Goal: Task Accomplishment & Management: Complete application form

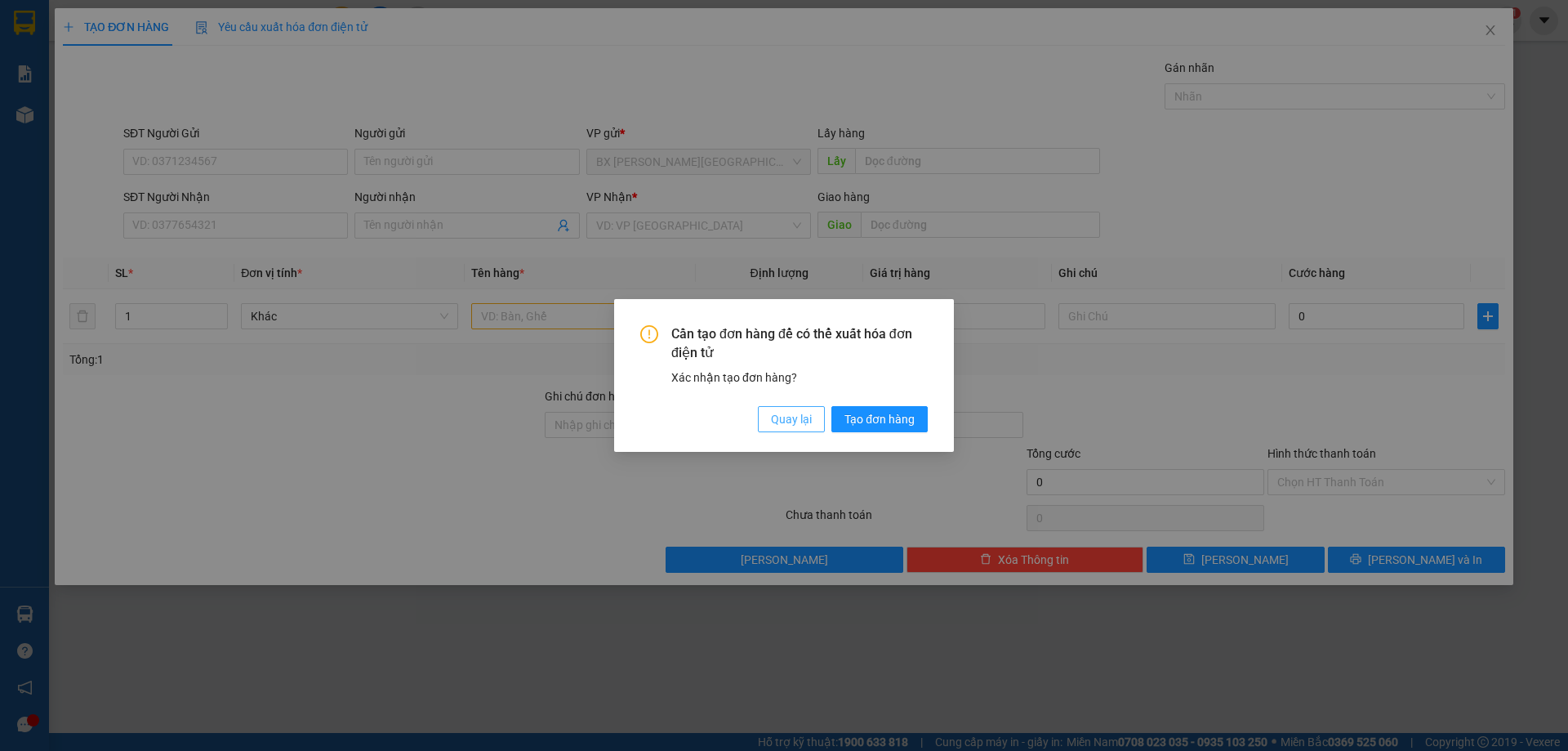
click at [781, 419] on span "Quay lại" at bounding box center [791, 420] width 41 height 18
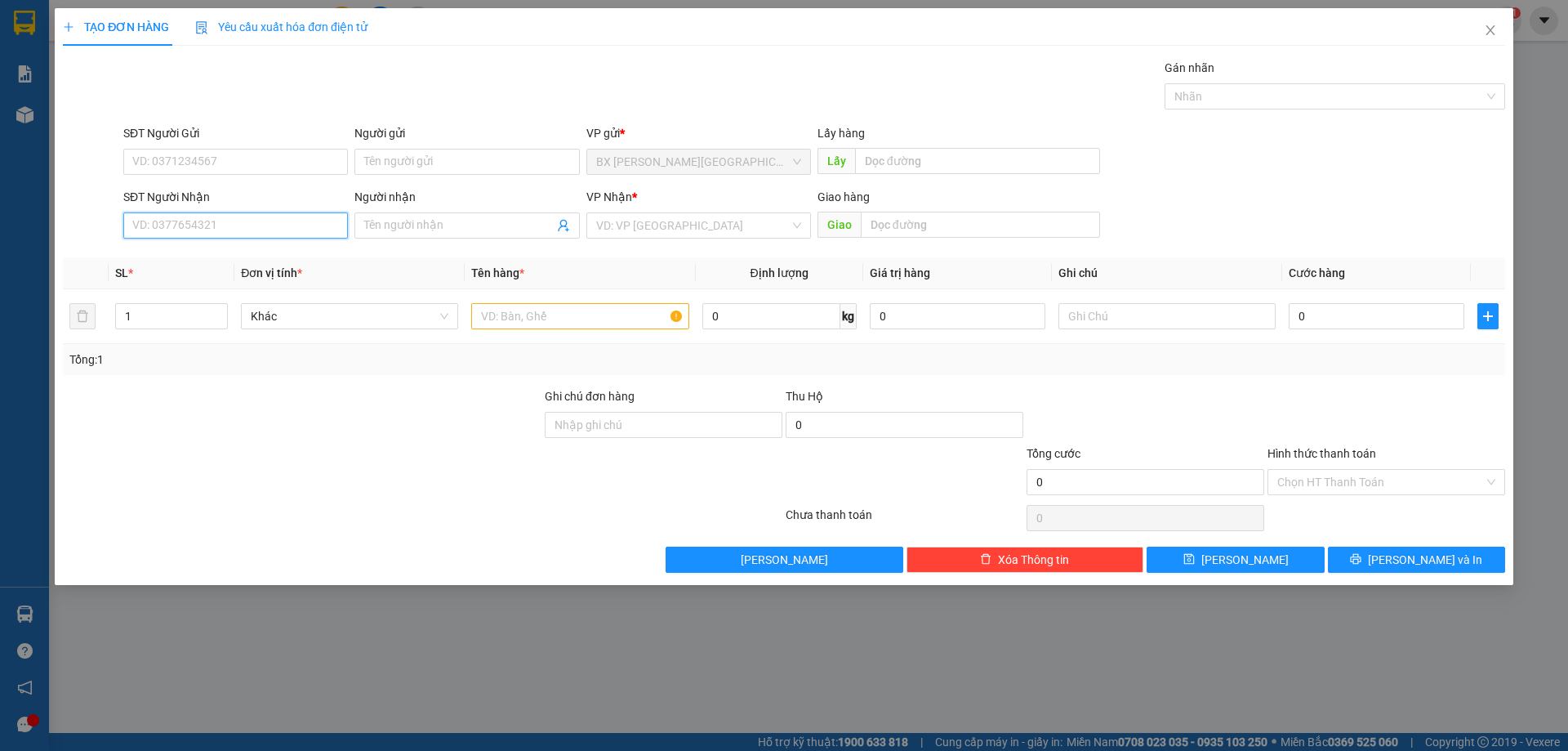
click at [283, 227] on input "SĐT Người Nhận" at bounding box center [236, 225] width 225 height 26
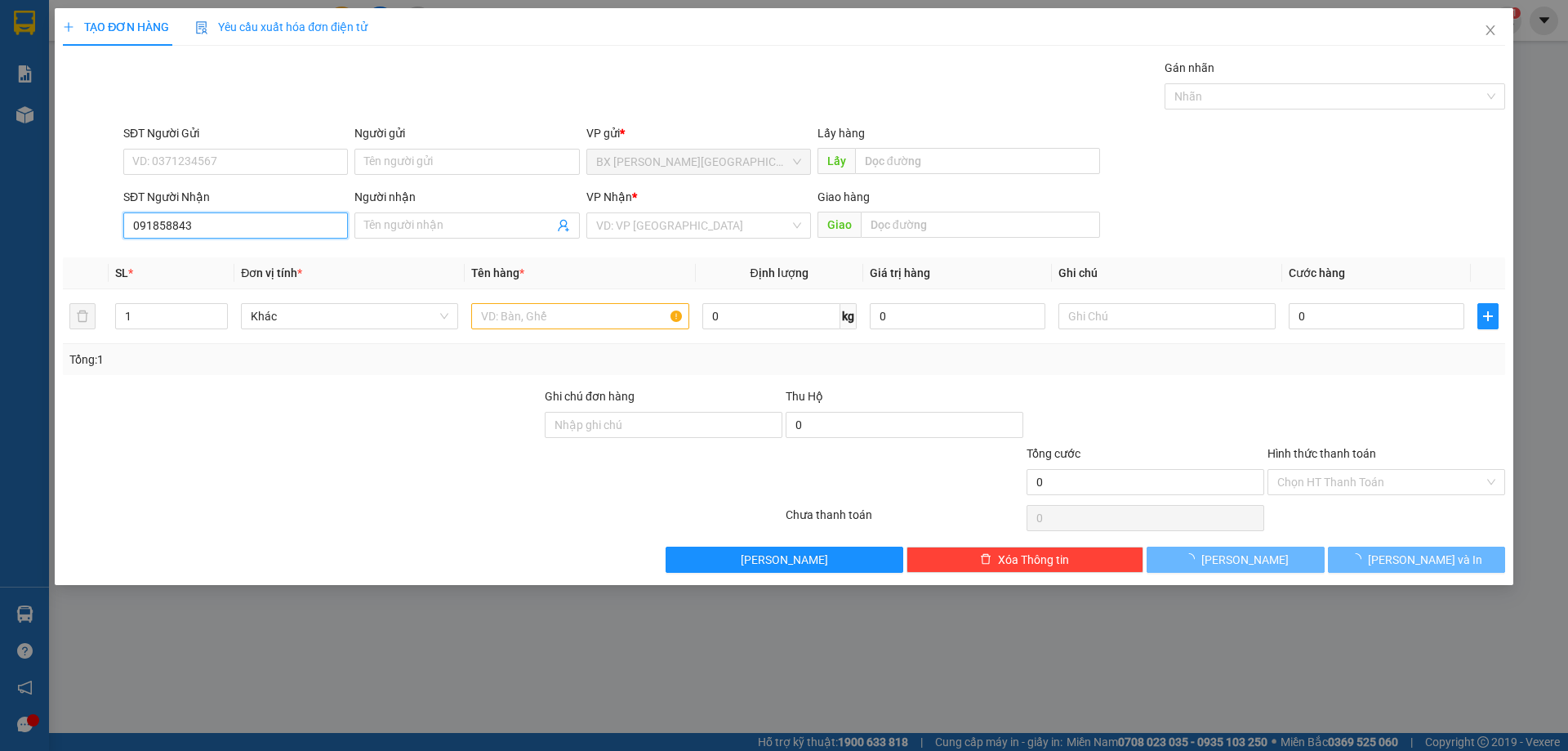
type input "0918588437"
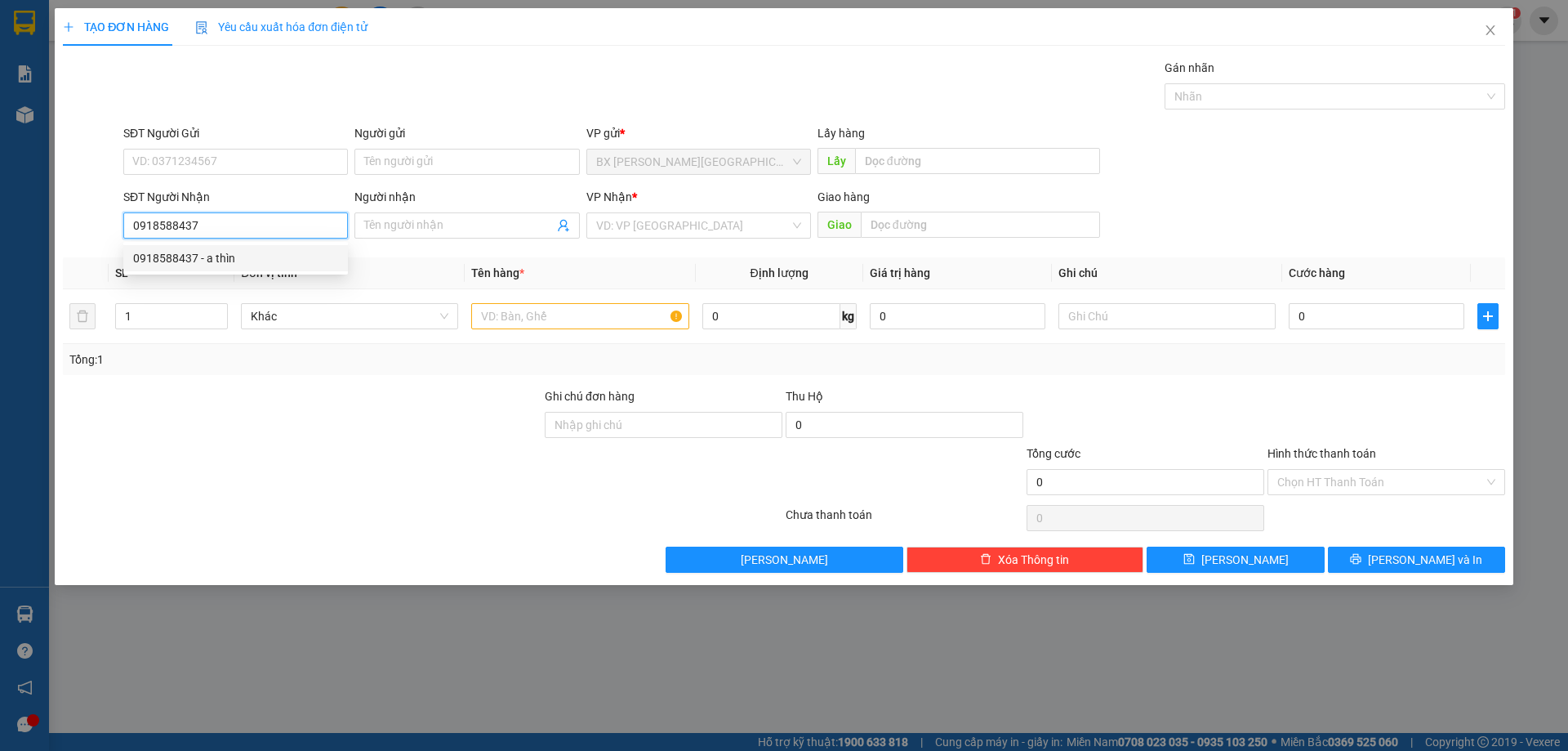
click at [236, 231] on input "0918588437" at bounding box center [236, 225] width 225 height 26
click at [224, 262] on div "0918588437 - a thìn" at bounding box center [236, 258] width 205 height 18
type input "a thìn"
type input "150.000"
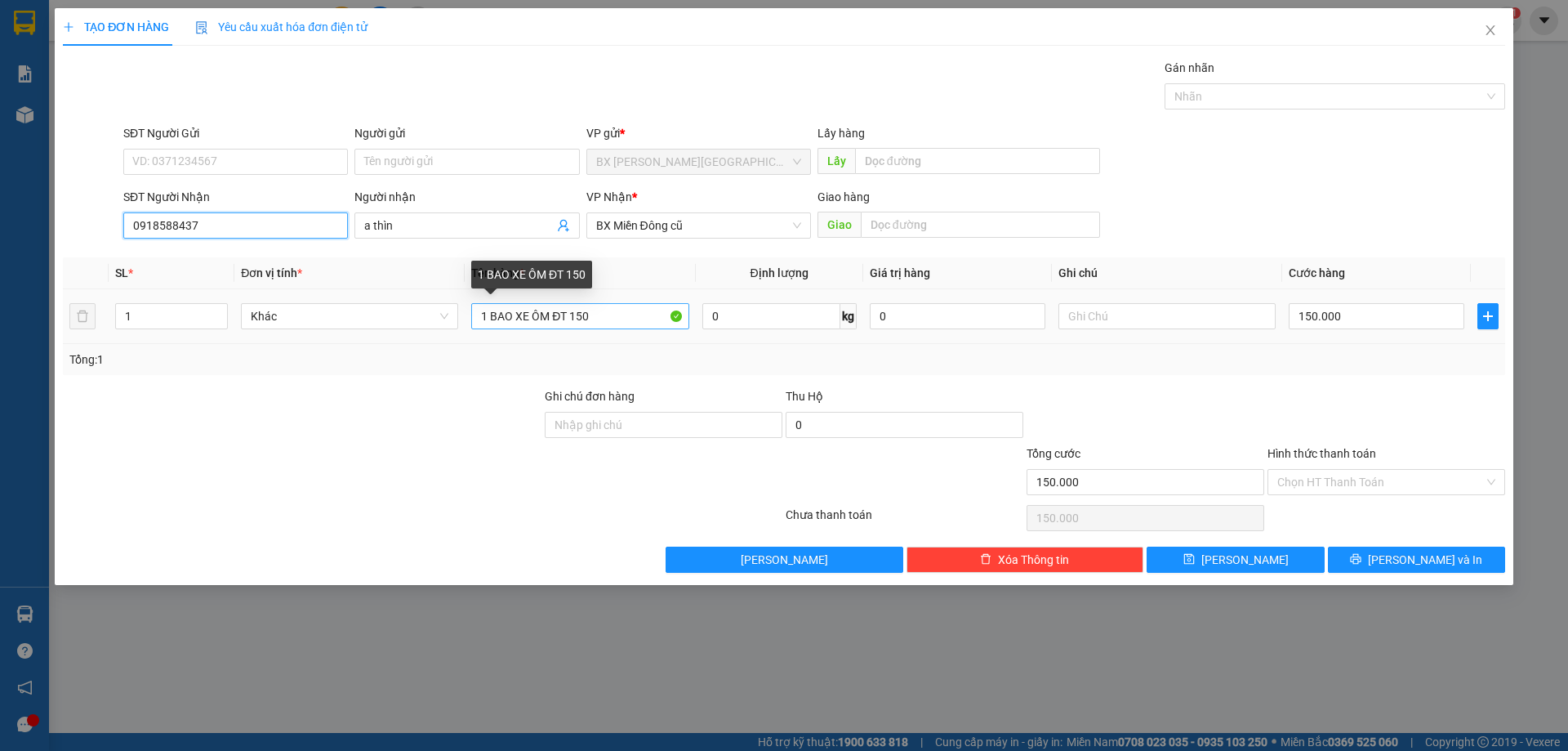
type input "0918588437"
drag, startPoint x: 593, startPoint y: 318, endPoint x: 443, endPoint y: 300, distance: 151.1
click at [443, 300] on tr "1 Khác 1 BAO XE ÔM ĐT 150 0 kg 0 150.000" at bounding box center [784, 316] width 1442 height 55
type input "1 xốp"
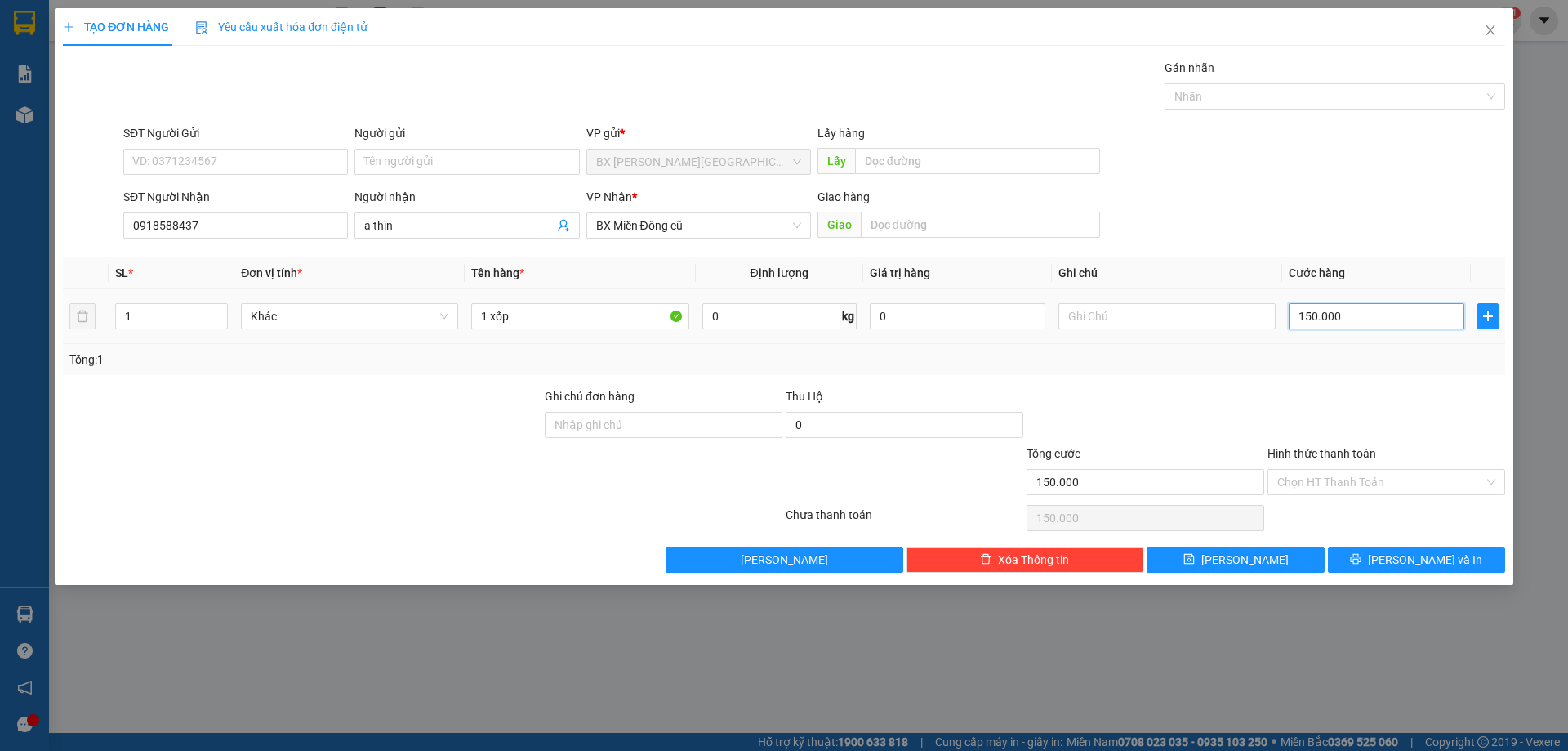
click at [1385, 319] on input "150.000" at bounding box center [1376, 316] width 176 height 26
type input "8"
type input "80"
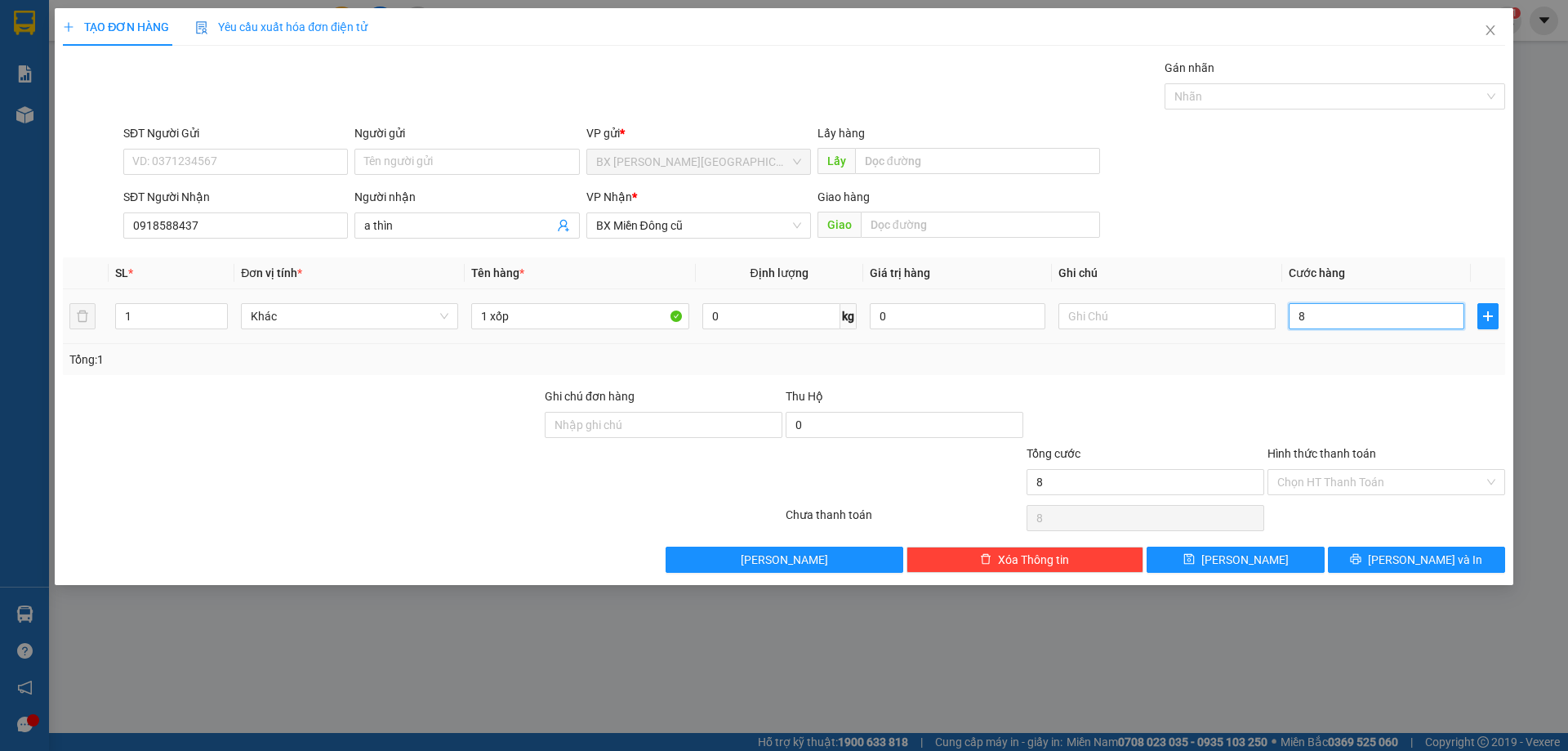
type input "80"
type input "800"
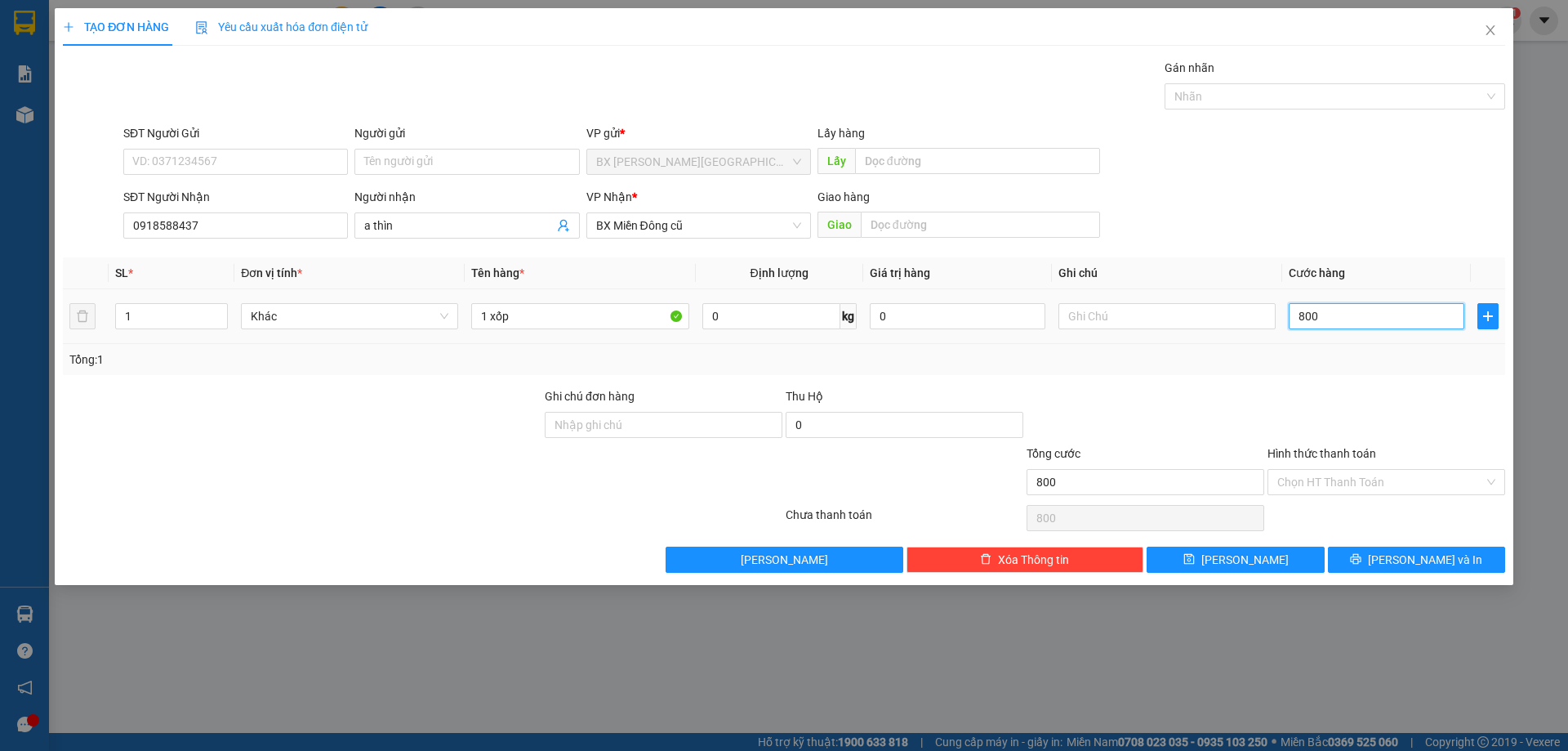
type input "8.000"
type input "80.000"
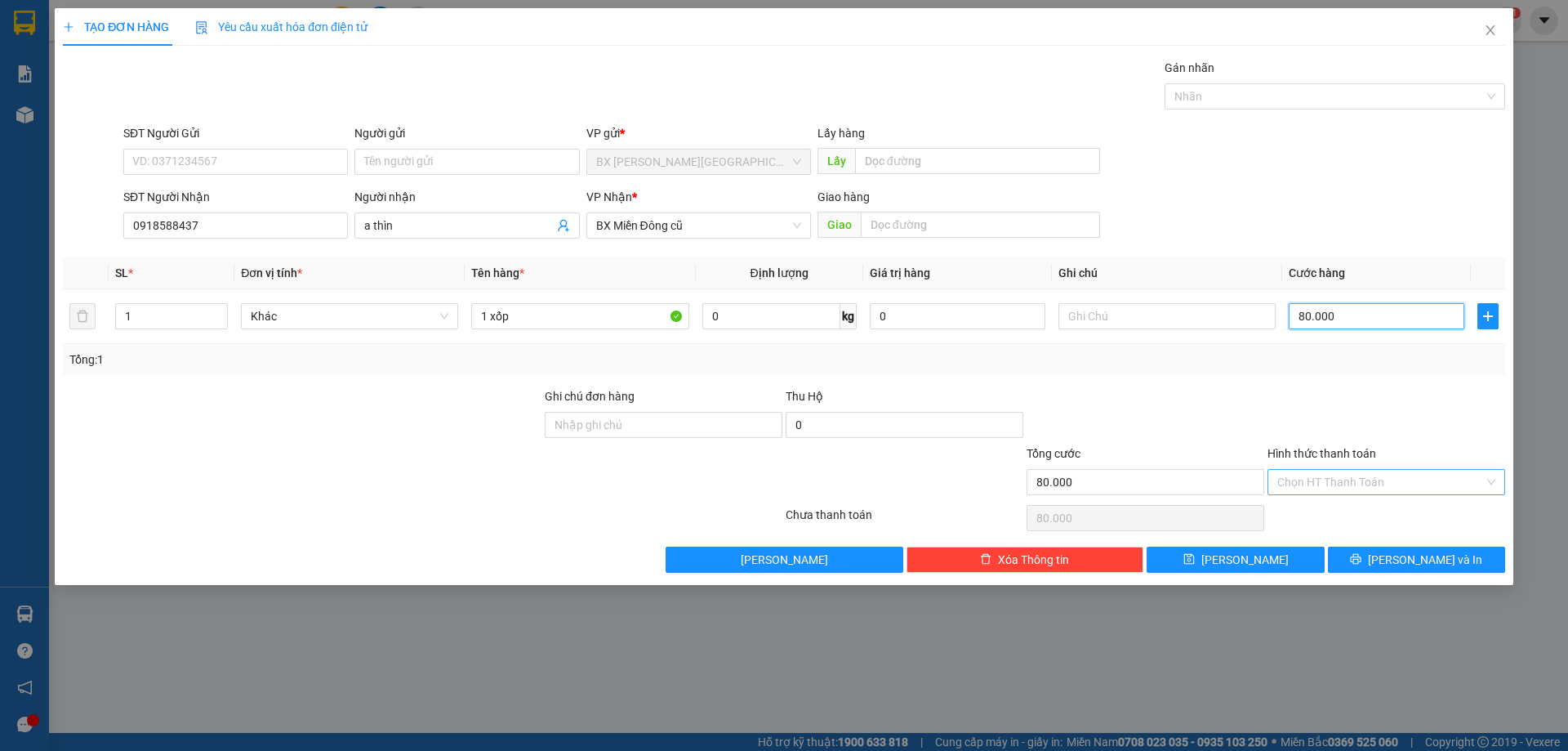
type input "80.000"
click at [1386, 475] on input "Hình thức thanh toán" at bounding box center [1381, 481] width 206 height 24
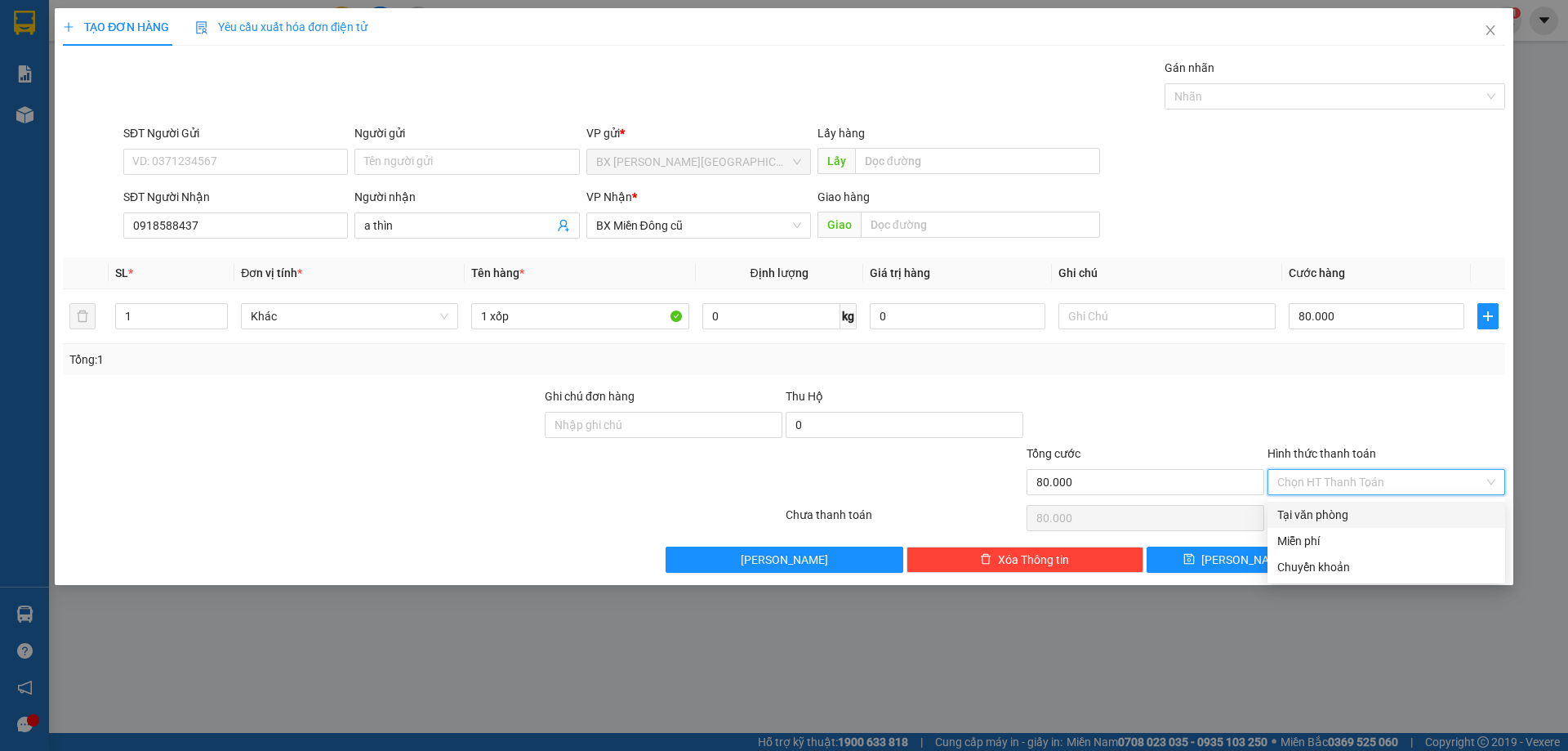
click at [1370, 506] on div "Tại văn phòng" at bounding box center [1387, 515] width 218 height 18
type input "0"
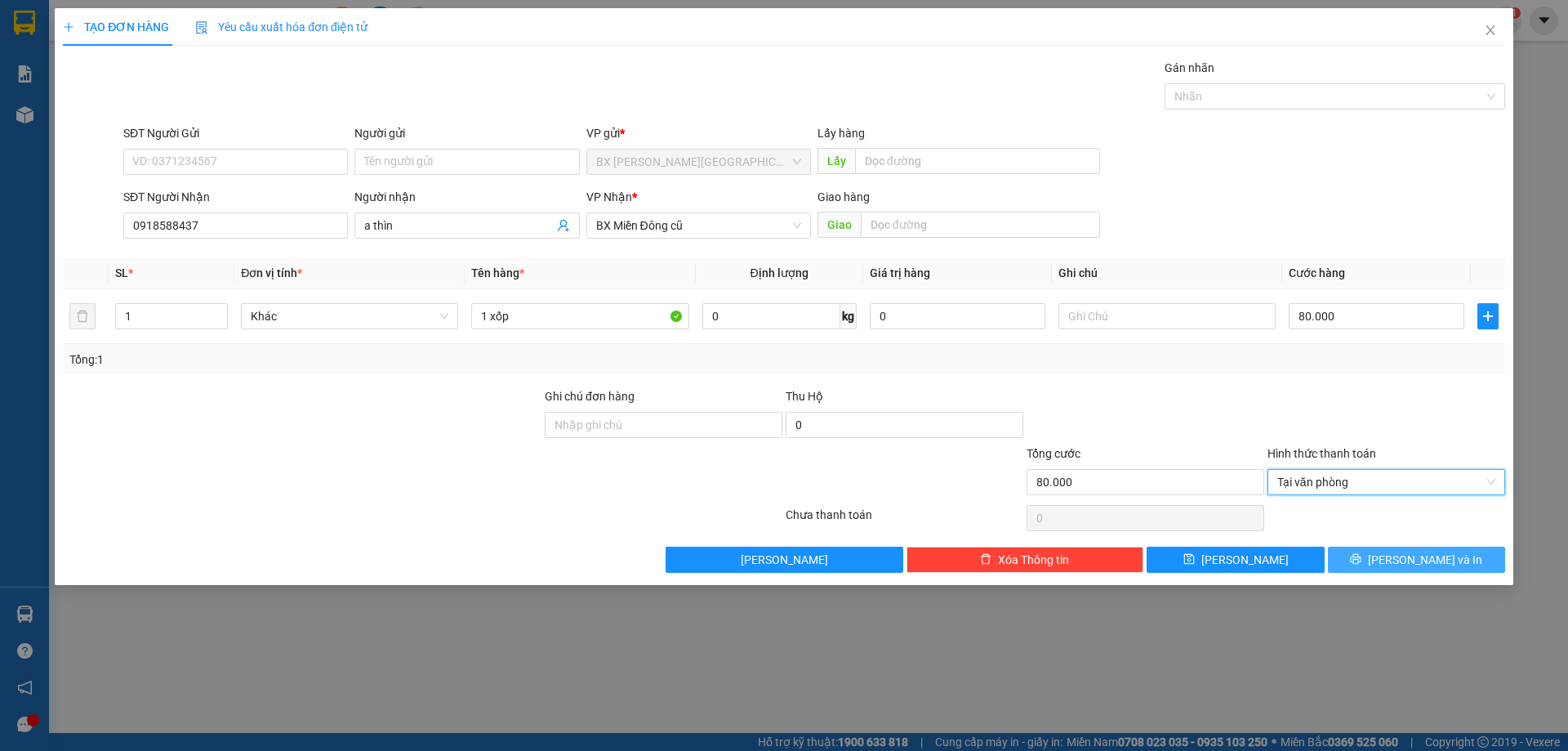
click at [1383, 546] on button "[PERSON_NAME] và In" at bounding box center [1417, 559] width 177 height 26
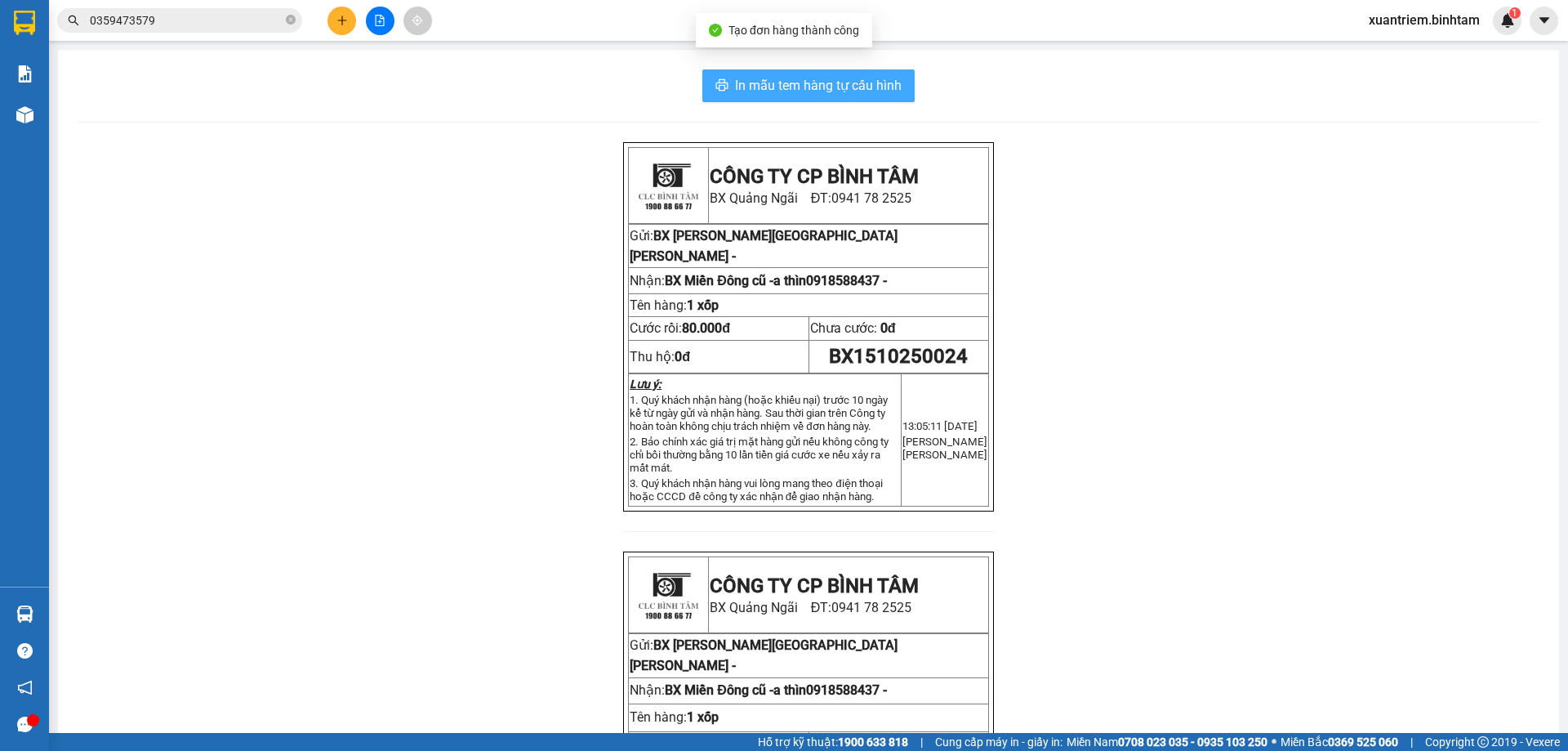
click at [834, 87] on span "In mẫu tem hàng tự cấu hình" at bounding box center [818, 85] width 166 height 21
